Goal: Communication & Community: Answer question/provide support

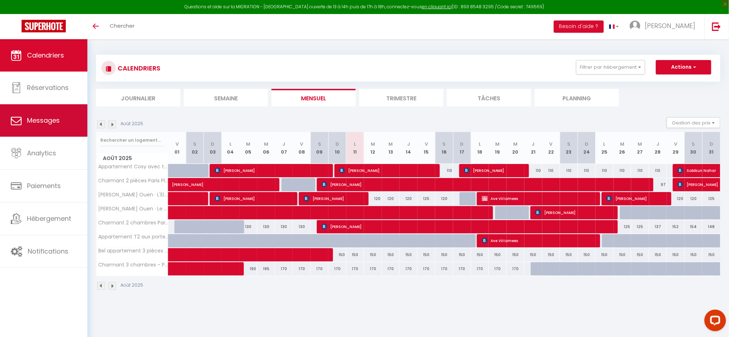
click at [37, 116] on span "Messages" at bounding box center [43, 120] width 33 height 9
select select "message"
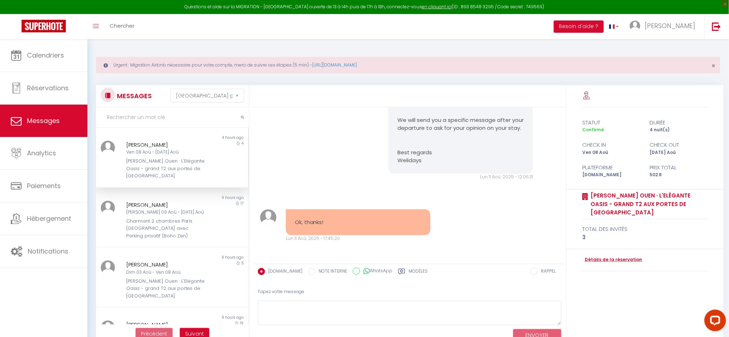
click at [146, 141] on div "[PERSON_NAME]" at bounding box center [165, 145] width 79 height 9
click at [159, 209] on div "[PERSON_NAME] 09 Aoû - [DATE] Aoû" at bounding box center [165, 212] width 79 height 7
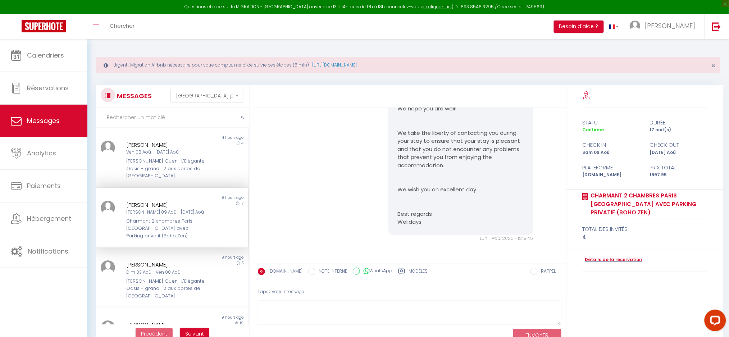
scroll to position [48, 0]
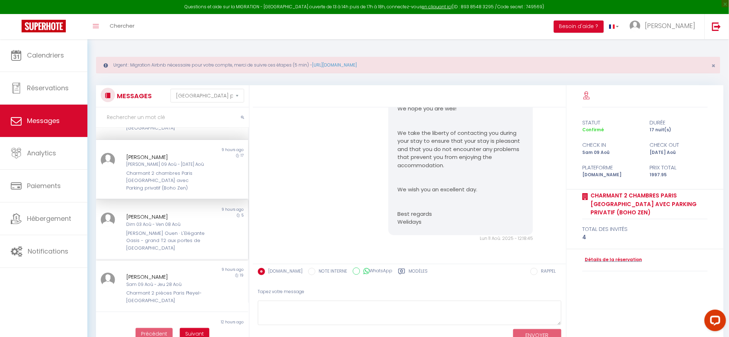
click at [189, 230] on div "[PERSON_NAME] Ouen · L'Elégante Oasis - grand T2 aux portes de [GEOGRAPHIC_DATA]" at bounding box center [165, 241] width 79 height 22
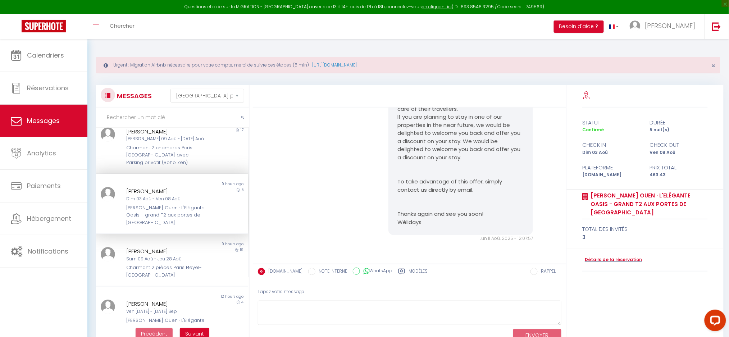
scroll to position [96, 0]
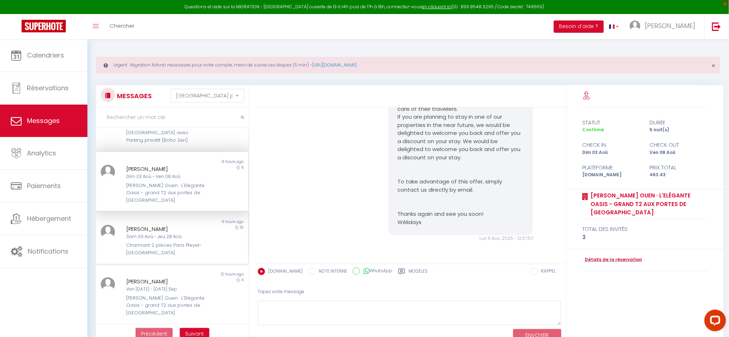
click at [138, 233] on div "Sam 09 Aoû - Jeu 28 Aoû" at bounding box center [165, 236] width 79 height 7
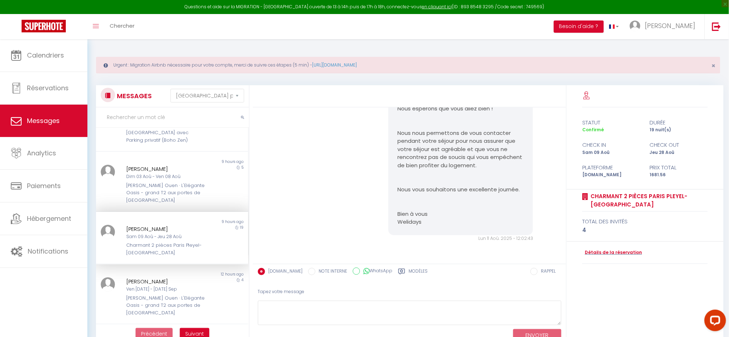
scroll to position [3195, 0]
